Goal: Task Accomplishment & Management: Use online tool/utility

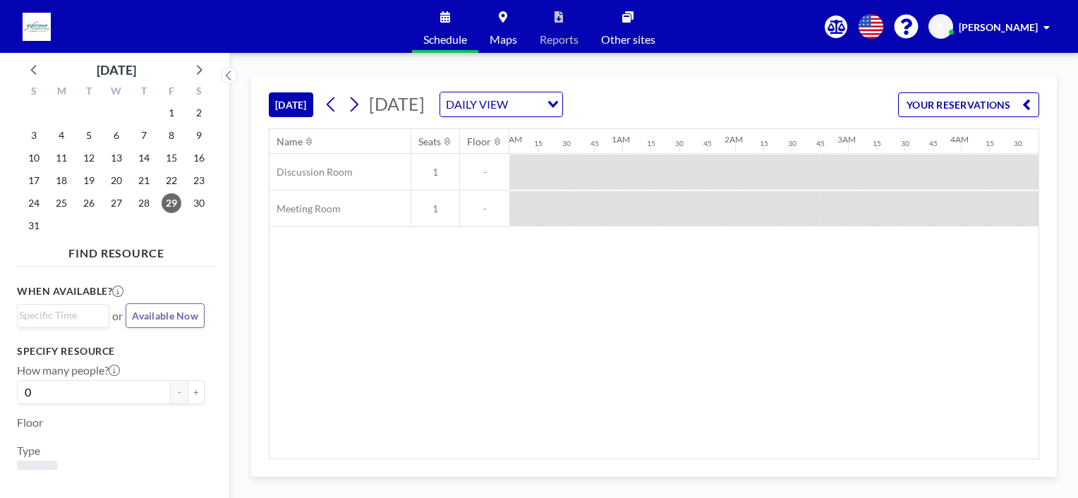
scroll to position [0, 1407]
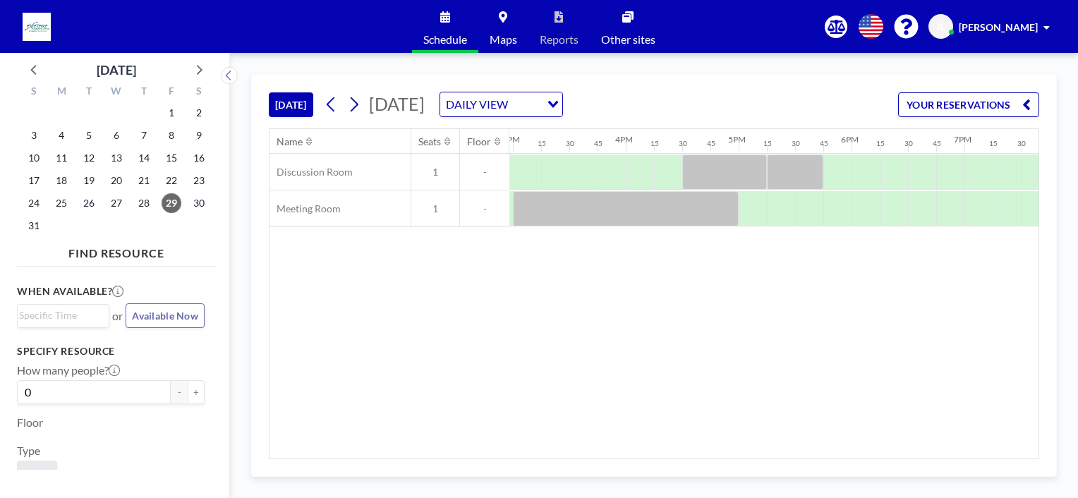
scroll to position [0, 1658]
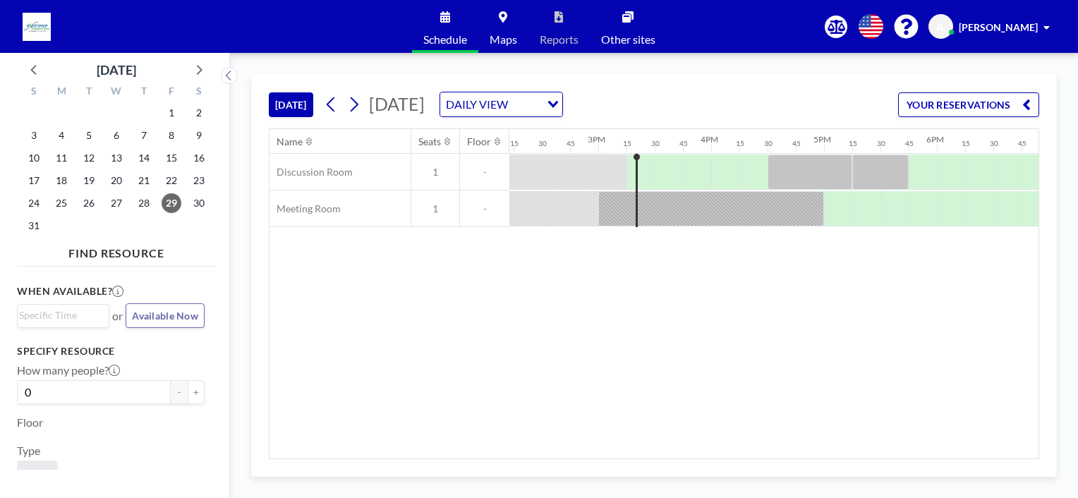
scroll to position [0, 1617]
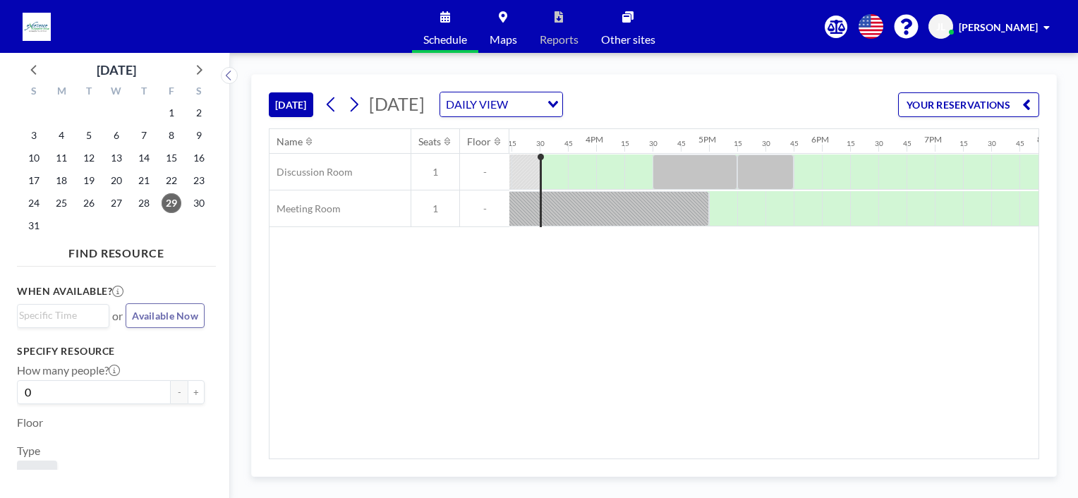
scroll to position [0, 1721]
